Goal: Navigation & Orientation: Understand site structure

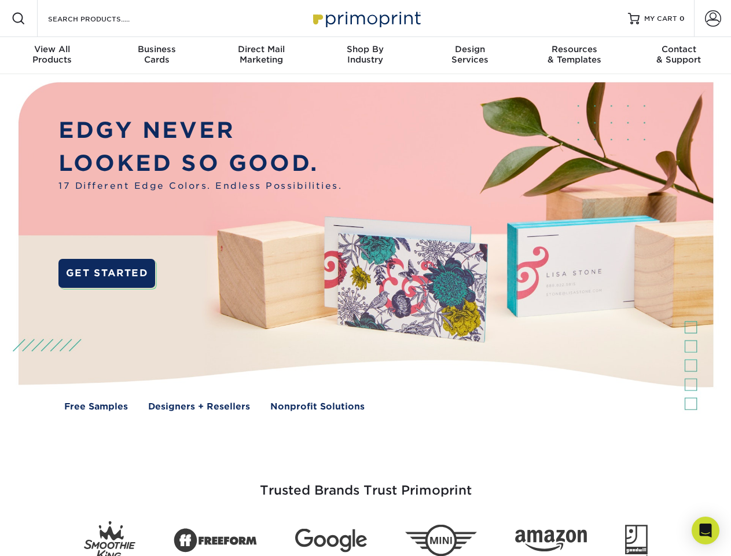
click at [365, 278] on img at bounding box center [365, 255] width 724 height 362
click at [19, 19] on span at bounding box center [19, 19] width 14 height 14
click at [713, 19] on span at bounding box center [713, 18] width 16 height 16
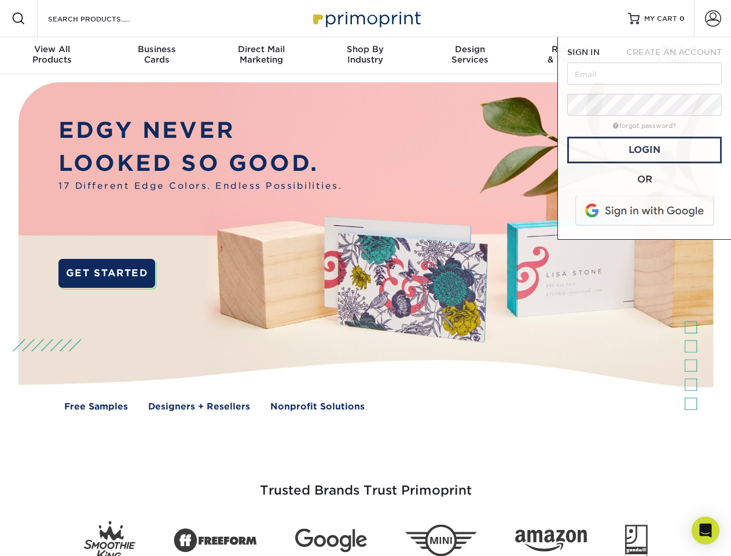
click at [52, 56] on div "View All Products" at bounding box center [52, 54] width 104 height 21
click at [156, 56] on div "Business Cards" at bounding box center [156, 54] width 104 height 21
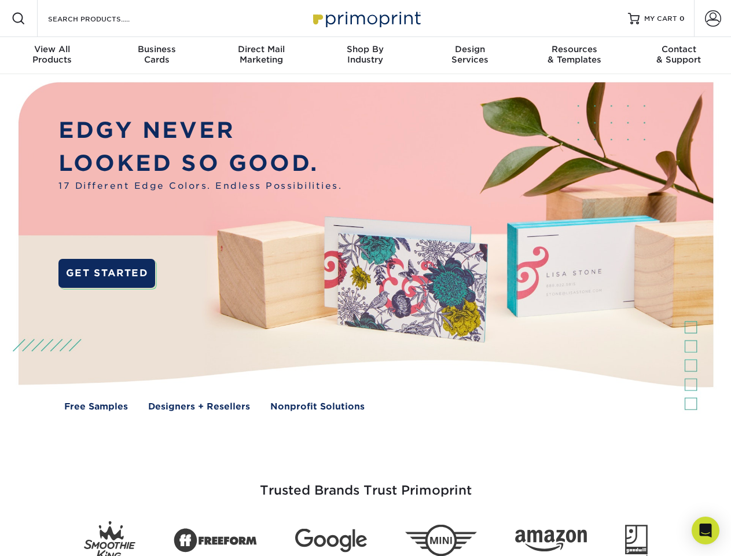
click at [261, 56] on div "Direct Mail Marketing" at bounding box center [261, 54] width 104 height 21
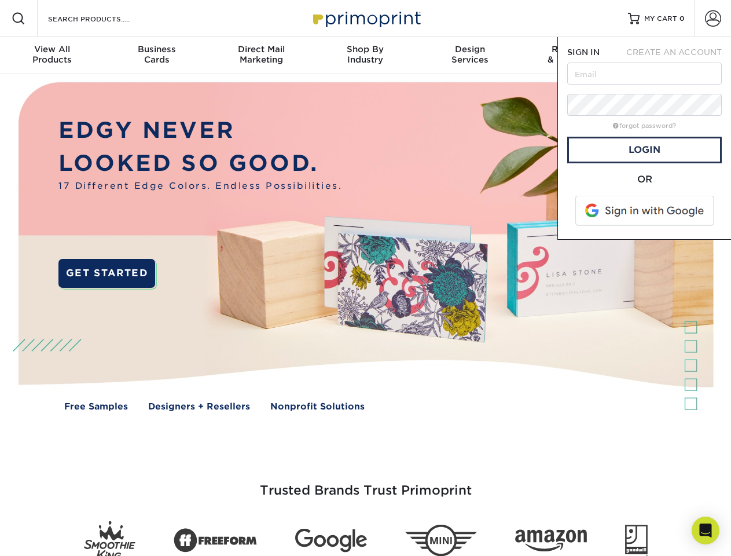
click at [365, 56] on div "Shop By Industry" at bounding box center [365, 54] width 104 height 21
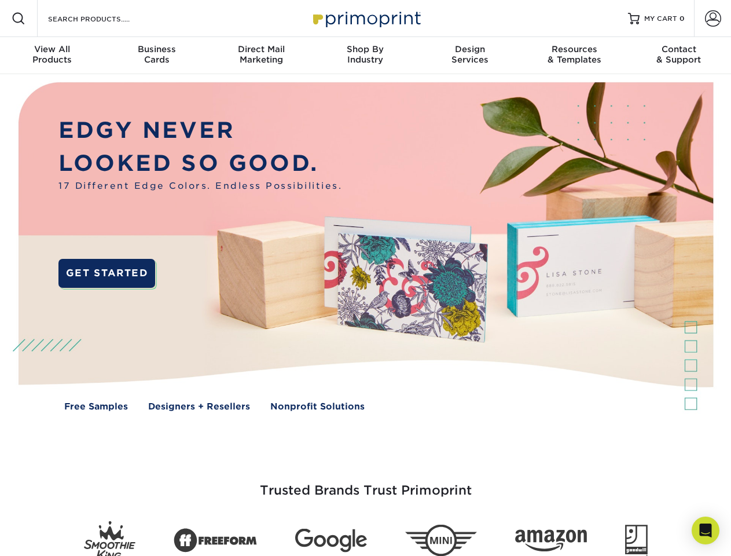
click at [470, 56] on div "Design Services" at bounding box center [470, 54] width 104 height 21
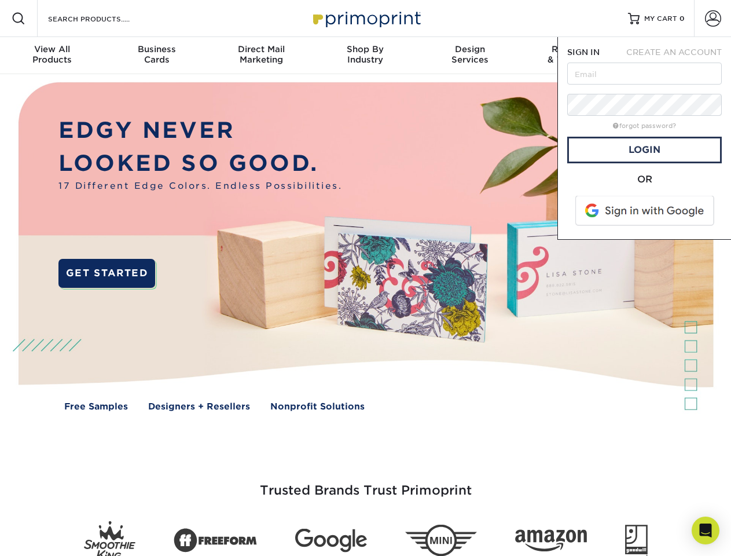
click at [574, 56] on span "SIGN IN" at bounding box center [584, 51] width 32 height 9
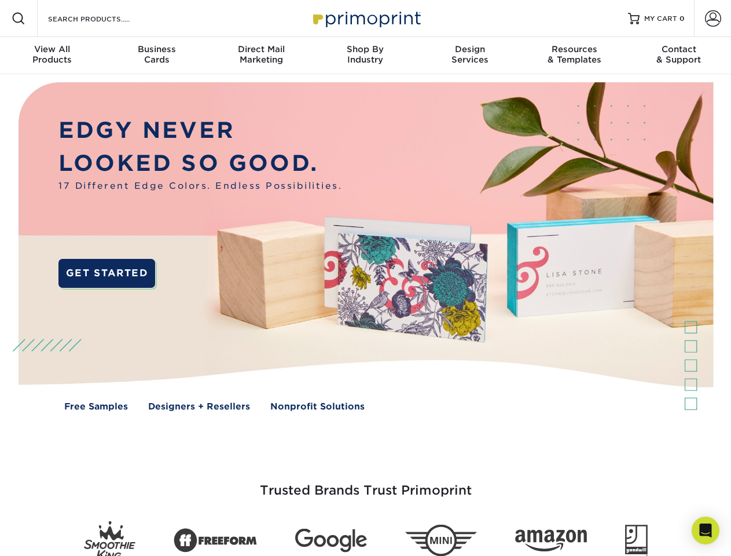
click at [679, 56] on div "Contact & Support" at bounding box center [679, 54] width 104 height 21
